Goal: Task Accomplishment & Management: Use online tool/utility

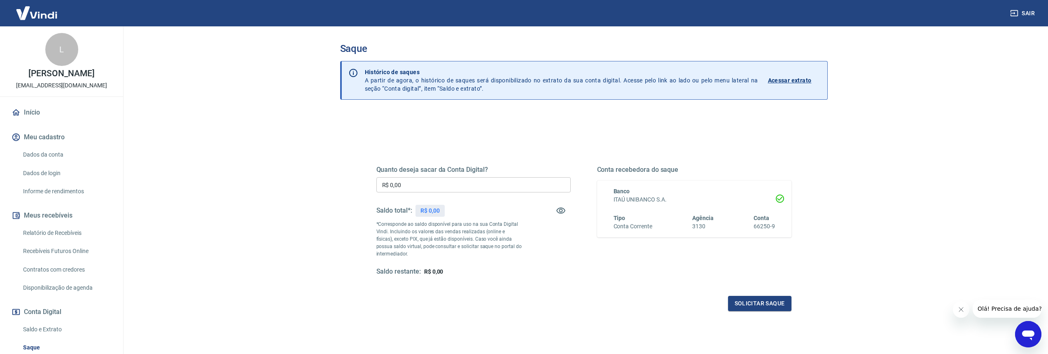
click at [336, 180] on div "Saque Histórico de saques A partir de agora, o histórico de saques será disponi…" at bounding box center [584, 186] width 508 height 321
click at [405, 197] on div "Quanto deseja sacar da Conta Digital? R$ 0,00 ​ Saldo total*: R$ 0,00 *Correspo…" at bounding box center [474, 221] width 194 height 110
drag, startPoint x: 414, startPoint y: 201, endPoint x: 478, endPoint y: 204, distance: 64.8
click at [477, 205] on div "Saldo total*: R$ 0,00" at bounding box center [474, 211] width 194 height 20
click at [478, 204] on div "Saldo total*: R$ 0,00" at bounding box center [474, 211] width 194 height 20
